Goal: Find specific page/section: Find specific page/section

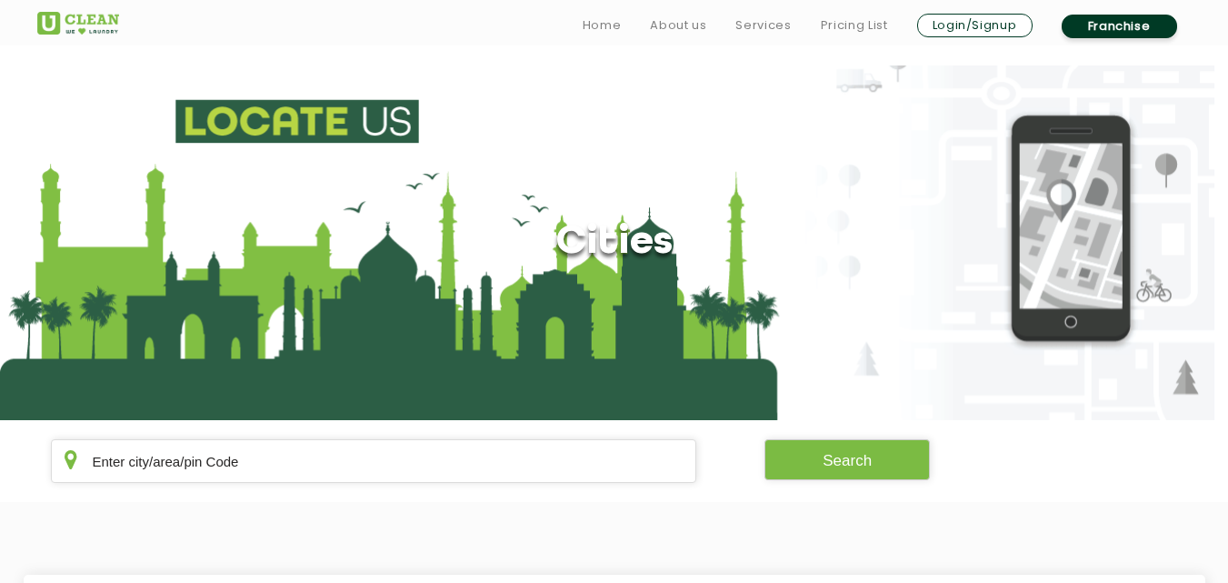
scroll to position [291, 0]
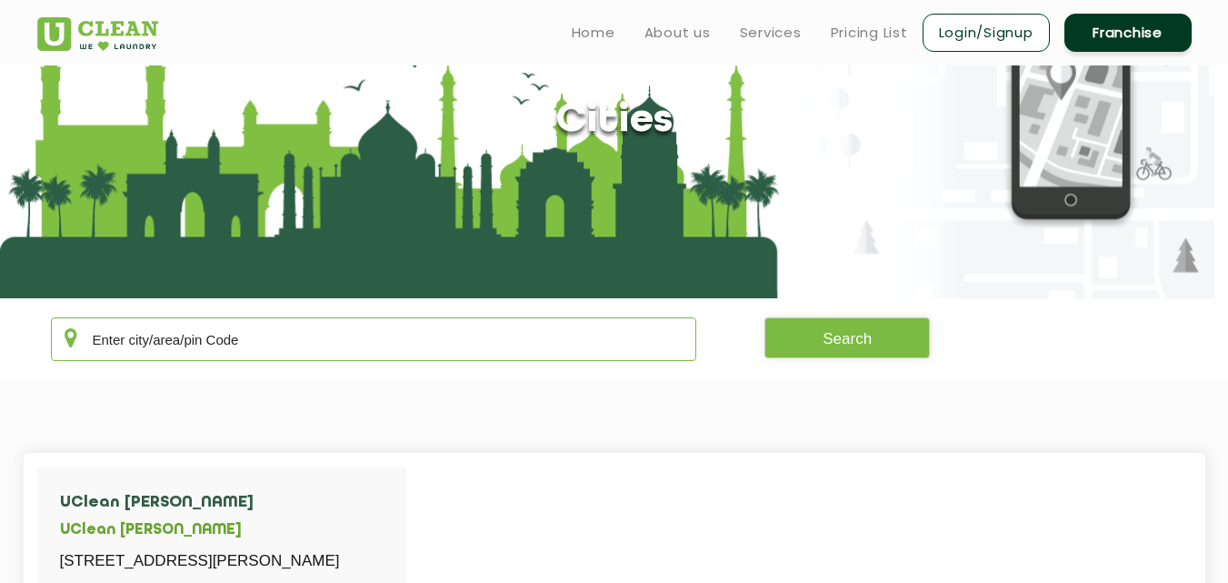
click at [537, 360] on input "text" at bounding box center [374, 339] width 646 height 44
click at [537, 359] on input "text" at bounding box center [374, 339] width 646 height 44
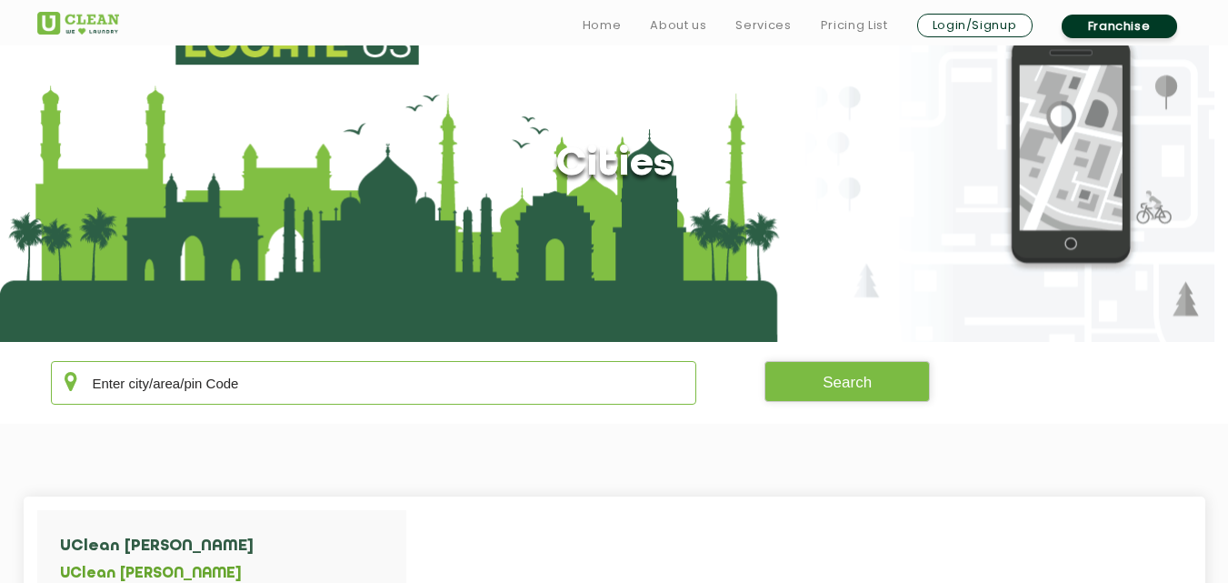
scroll to position [91, 0]
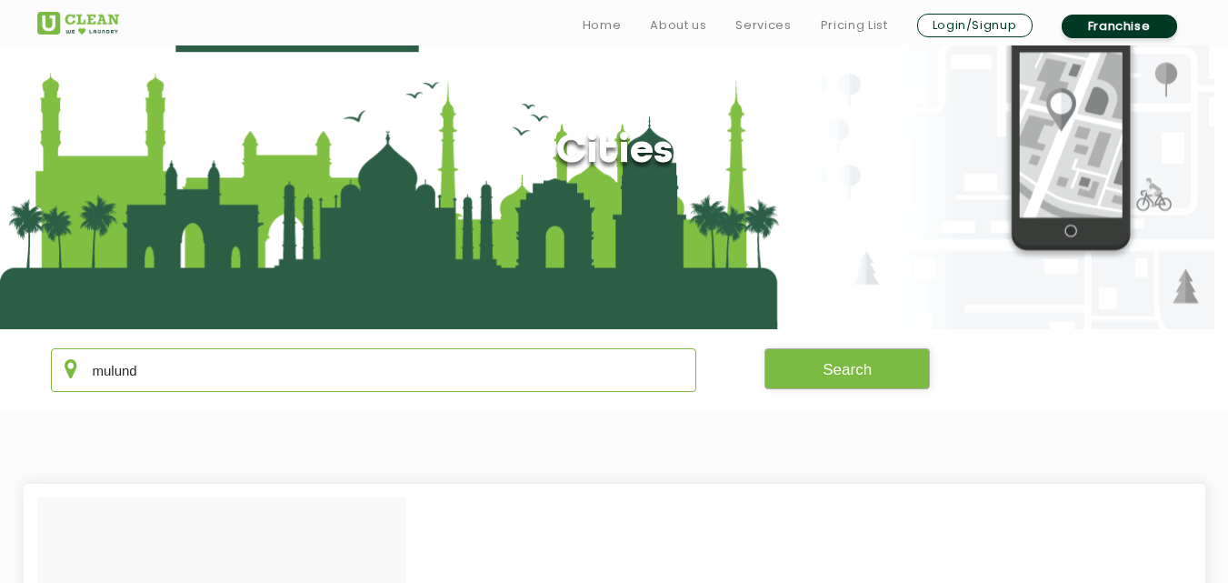
type input "mulund"
click at [847, 388] on button "Search" at bounding box center [847, 368] width 165 height 41
click at [847, 377] on button "Search" at bounding box center [847, 368] width 165 height 41
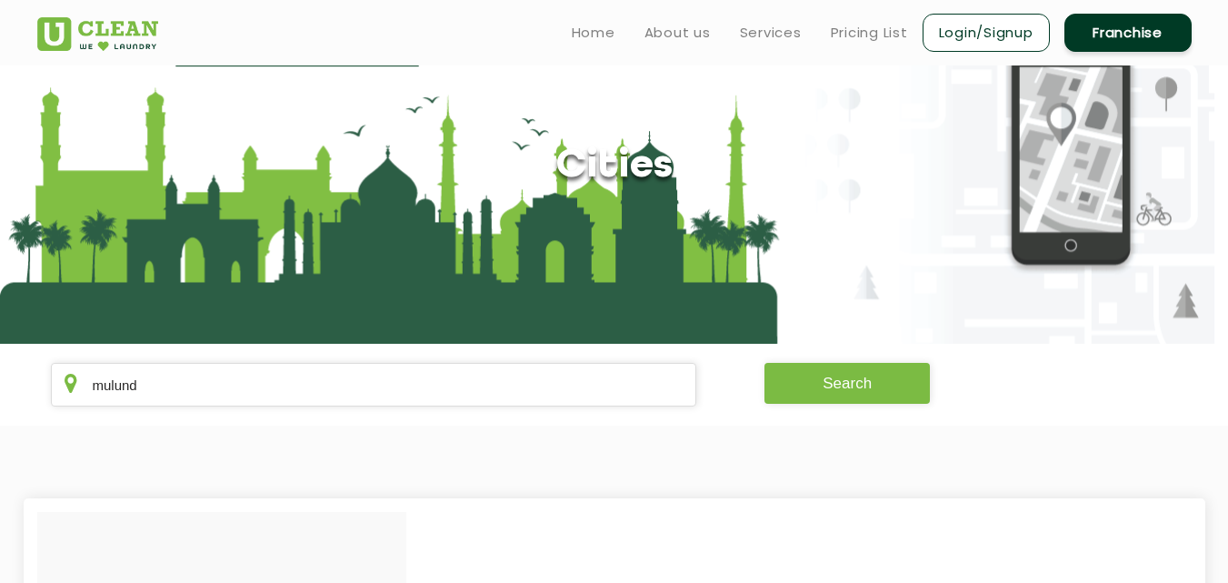
scroll to position [0, 0]
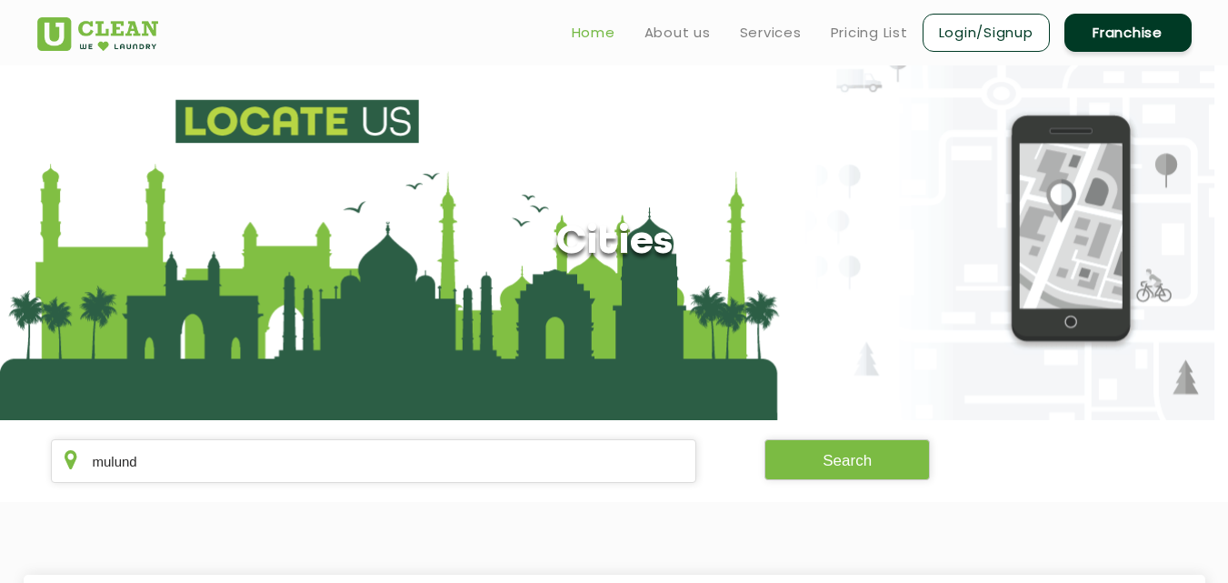
click at [590, 39] on link "Home" at bounding box center [594, 33] width 44 height 22
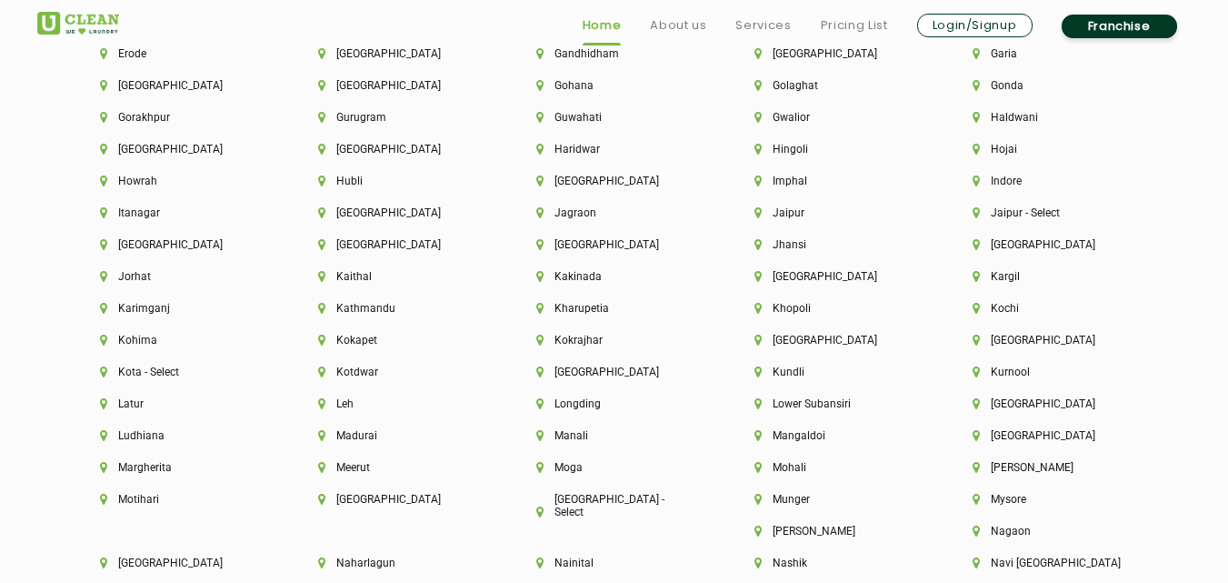
scroll to position [4376, 0]
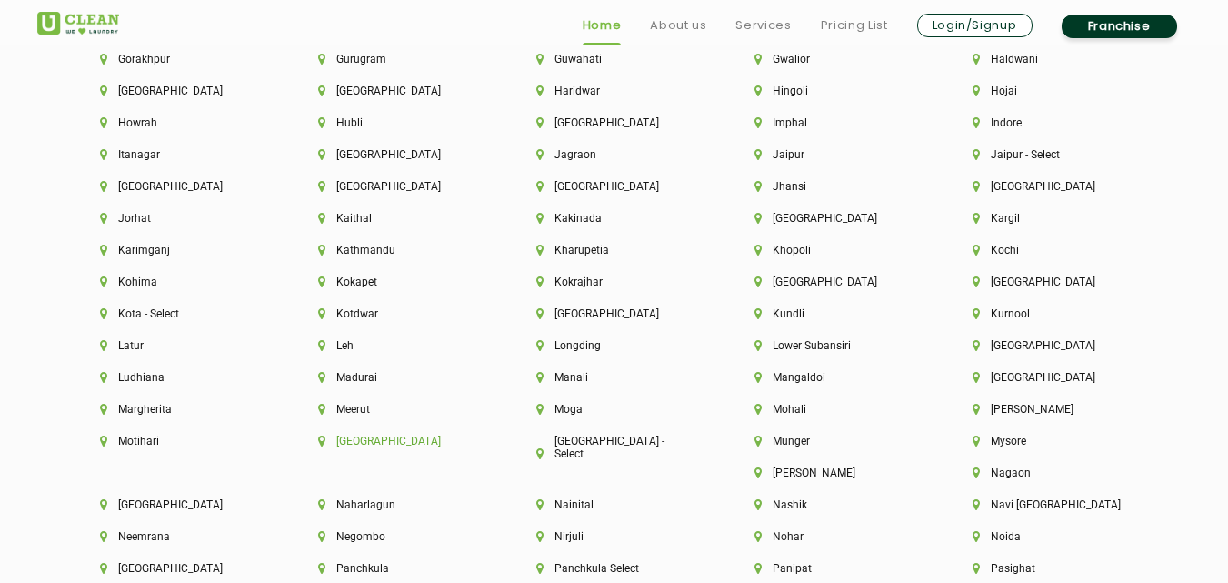
click at [357, 436] on li "[GEOGRAPHIC_DATA]" at bounding box center [396, 441] width 156 height 13
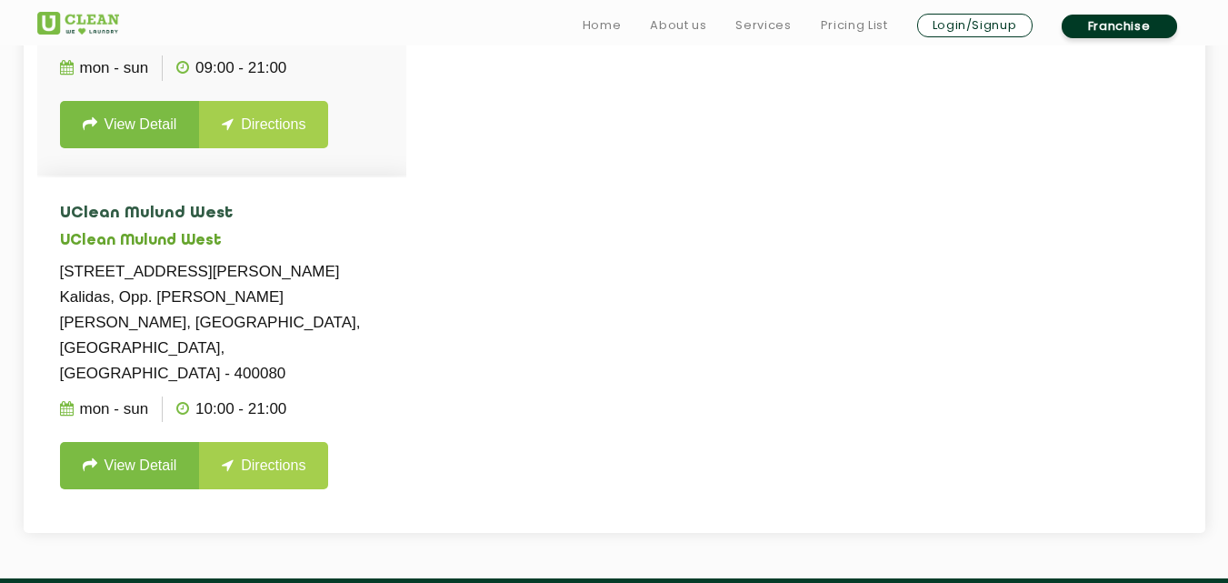
scroll to position [661, 0]
